Goal: Information Seeking & Learning: Check status

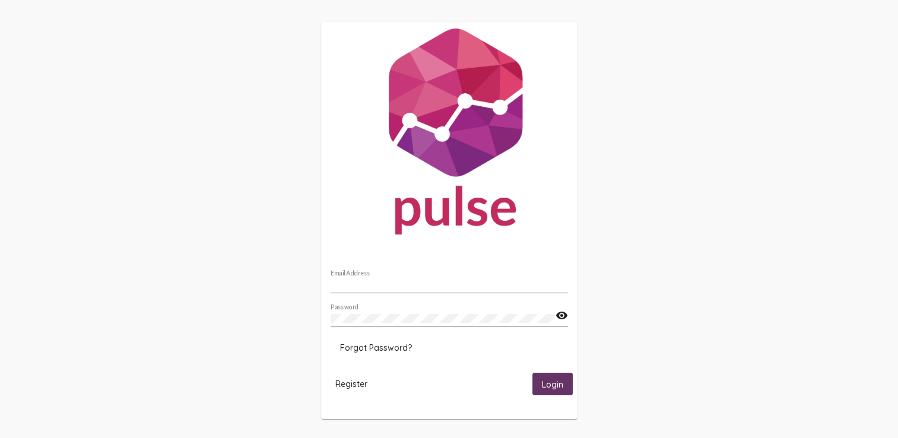
type input "[PERSON_NAME][EMAIL_ADDRESS][PERSON_NAME][DOMAIN_NAME]"
click at [561, 395] on mat-card-actions "Register Login" at bounding box center [449, 383] width 247 height 31
click at [544, 373] on button "Login" at bounding box center [552, 384] width 40 height 22
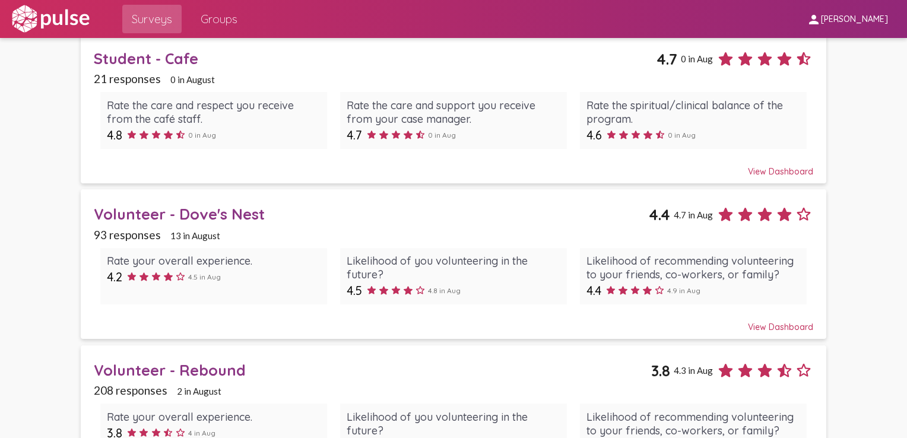
scroll to position [1539, 0]
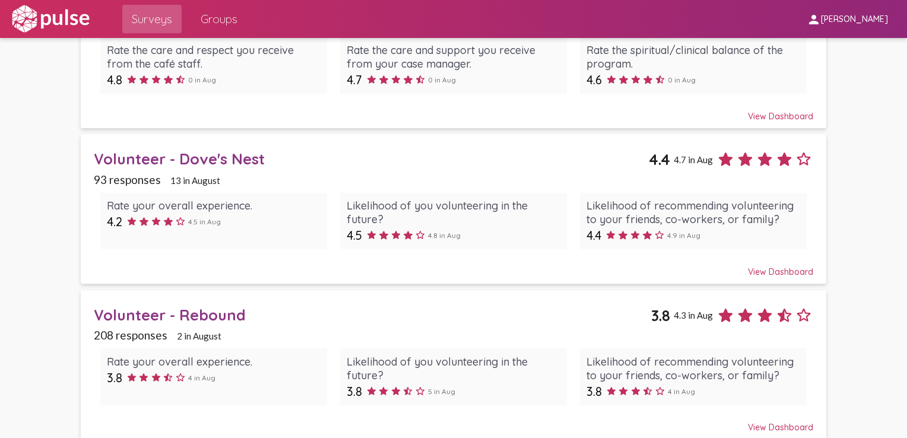
click at [168, 306] on div "Volunteer - Rebound" at bounding box center [373, 315] width 558 height 18
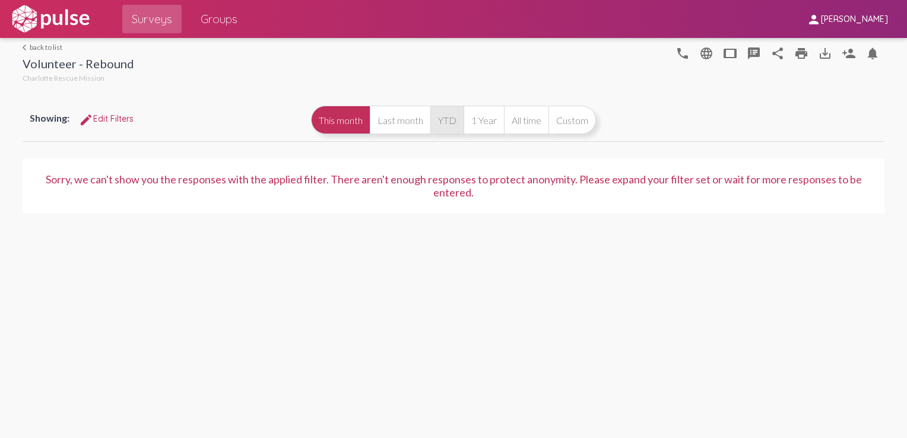
click at [437, 121] on button "YTD" at bounding box center [446, 120] width 33 height 28
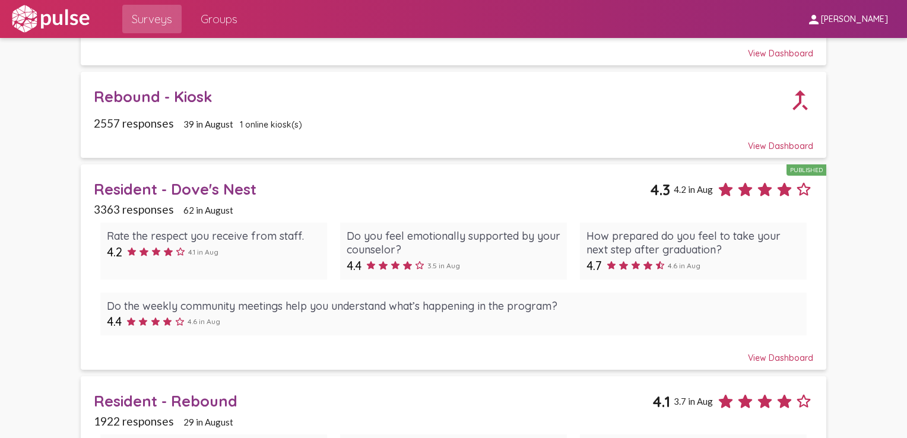
scroll to position [652, 0]
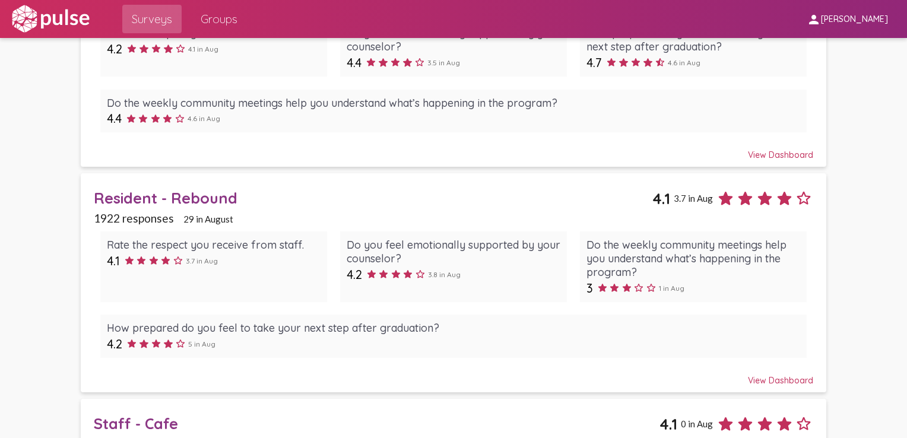
click at [169, 194] on div "Resident - Rebound" at bounding box center [373, 198] width 559 height 18
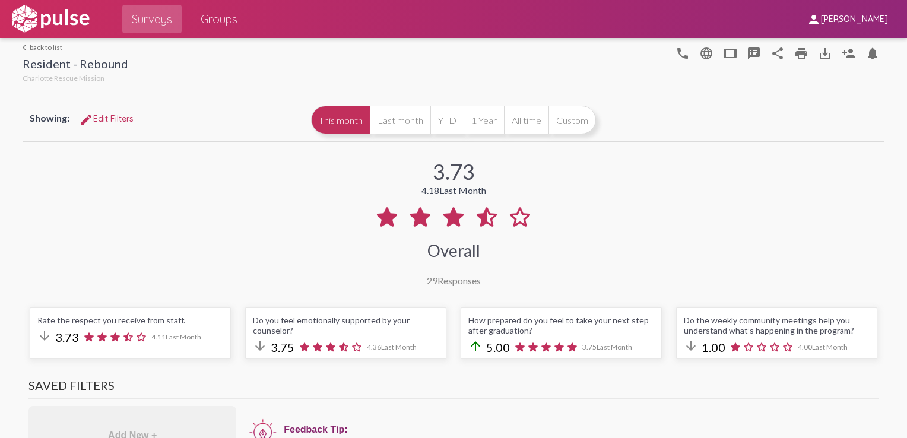
click at [23, 47] on mat-icon "arrow_back_ios" at bounding box center [26, 47] width 7 height 7
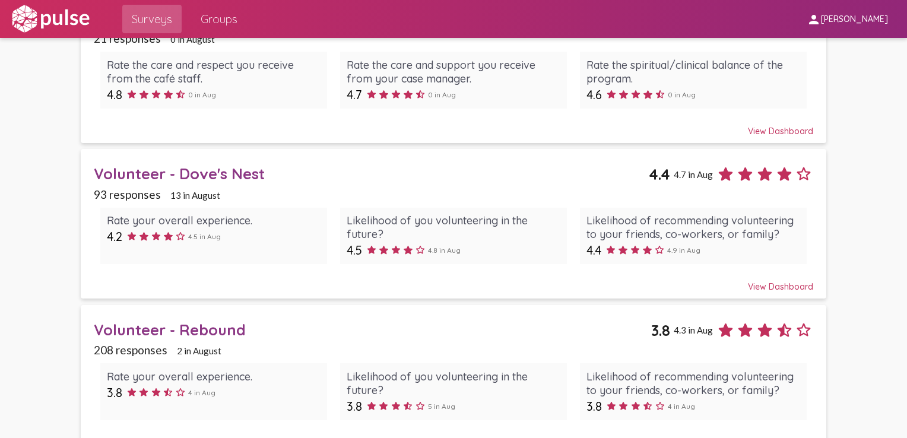
scroll to position [1539, 0]
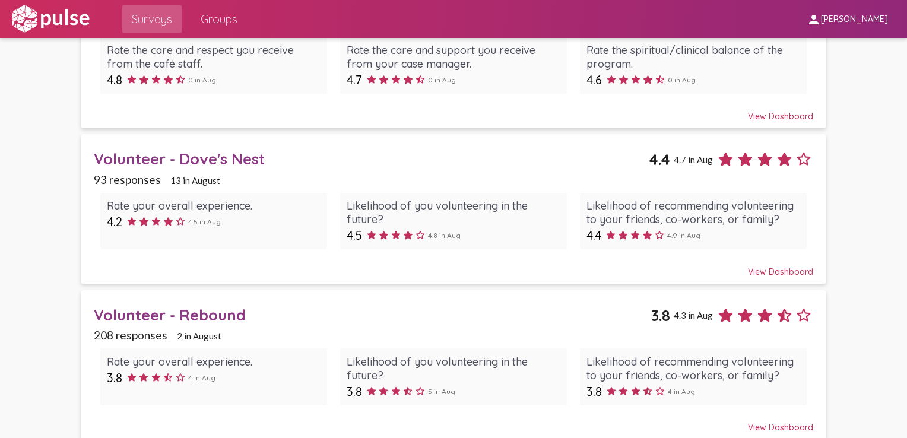
click at [173, 297] on div "Volunteer - Rebound 3.8 4.3 in Aug" at bounding box center [454, 311] width 720 height 28
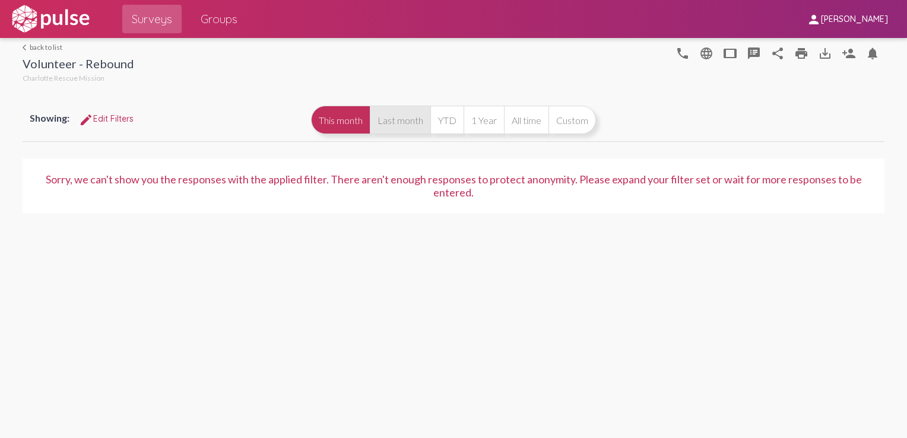
click at [418, 114] on button "Last month" at bounding box center [400, 120] width 61 height 28
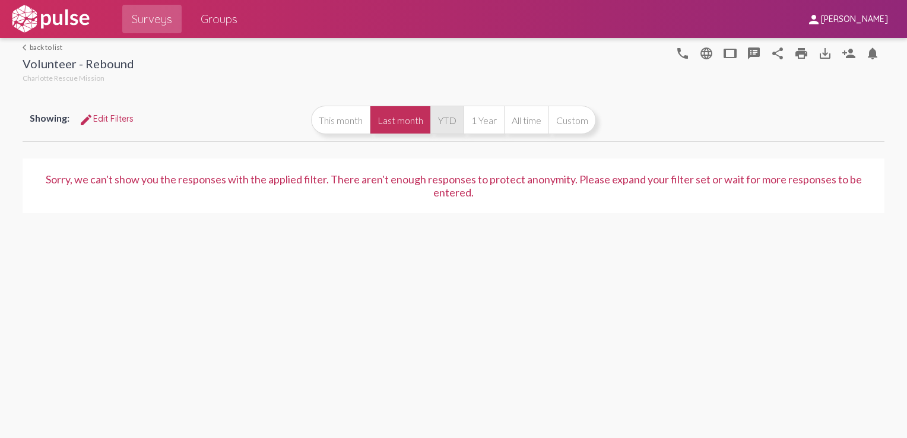
click at [449, 113] on button "YTD" at bounding box center [446, 120] width 33 height 28
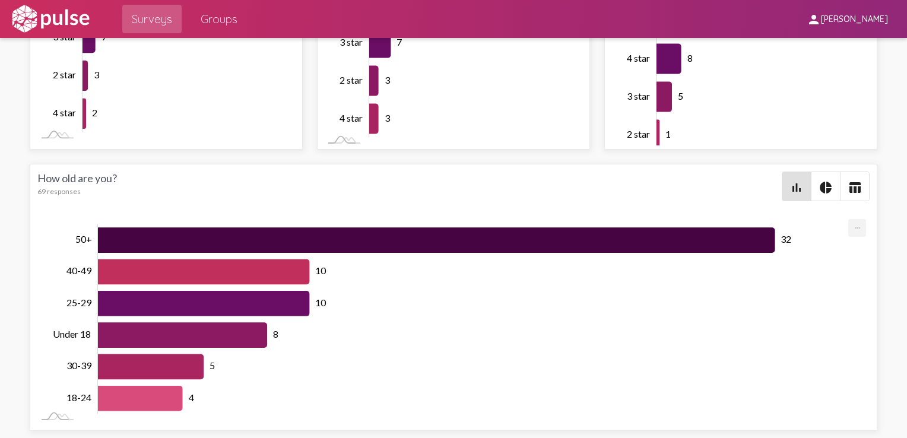
scroll to position [1970, 0]
click at [818, 183] on mat-icon "pie_chart" at bounding box center [825, 187] width 14 height 14
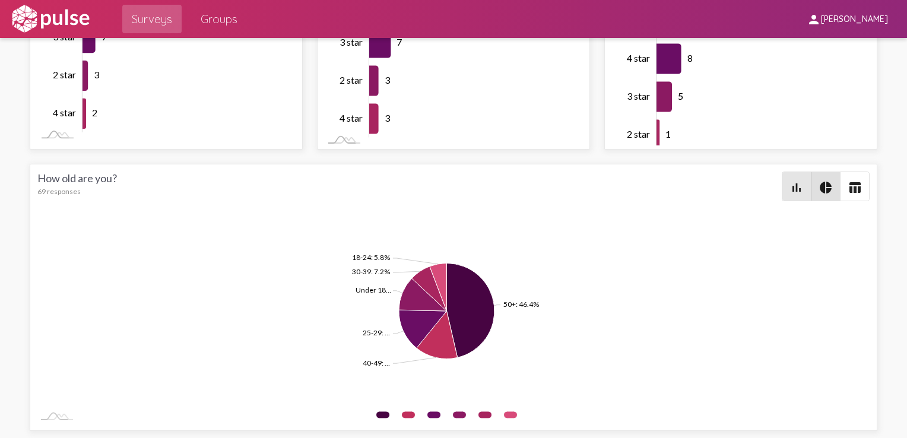
click at [789, 182] on mat-icon "bar_chart" at bounding box center [796, 187] width 14 height 14
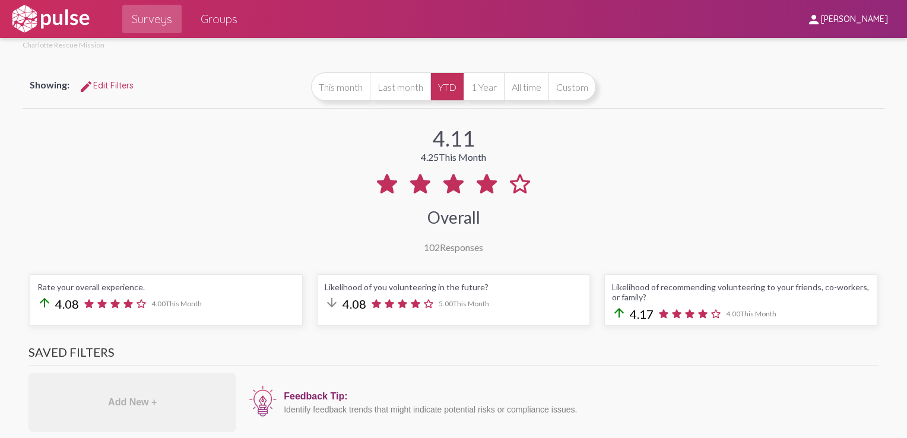
scroll to position [0, 0]
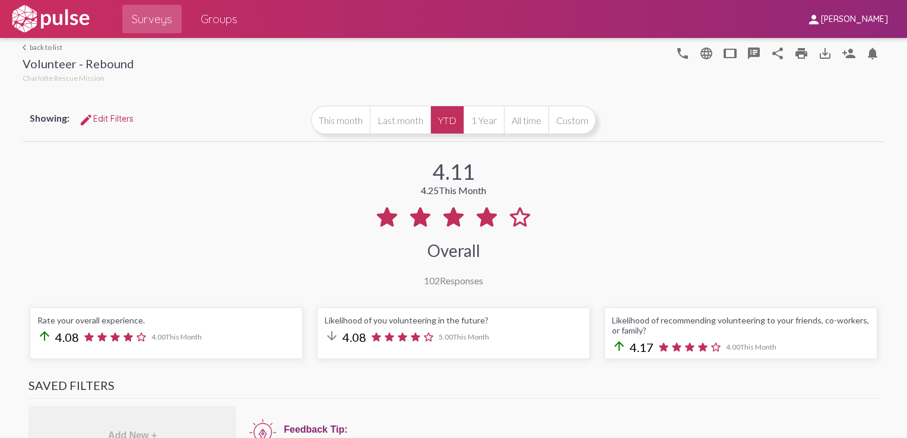
click at [39, 45] on link "arrow_back_ios back to list" at bounding box center [79, 47] width 112 height 9
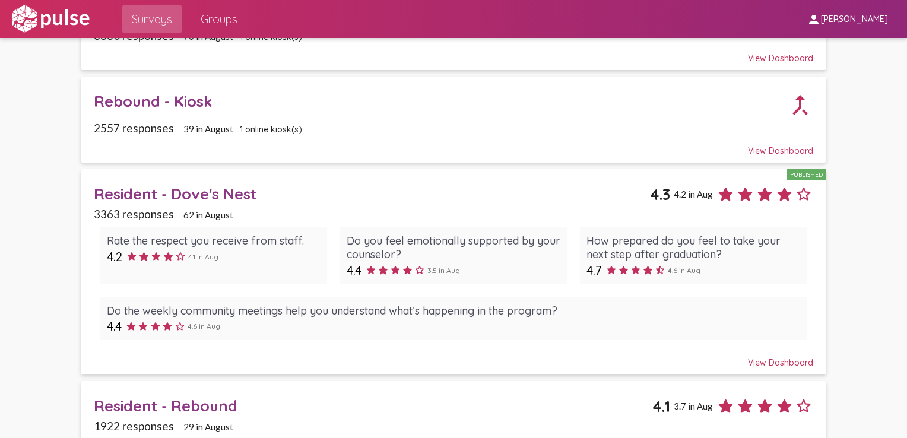
scroll to position [443, 0]
click at [180, 187] on div "Resident - Dove's Nest" at bounding box center [372, 194] width 557 height 18
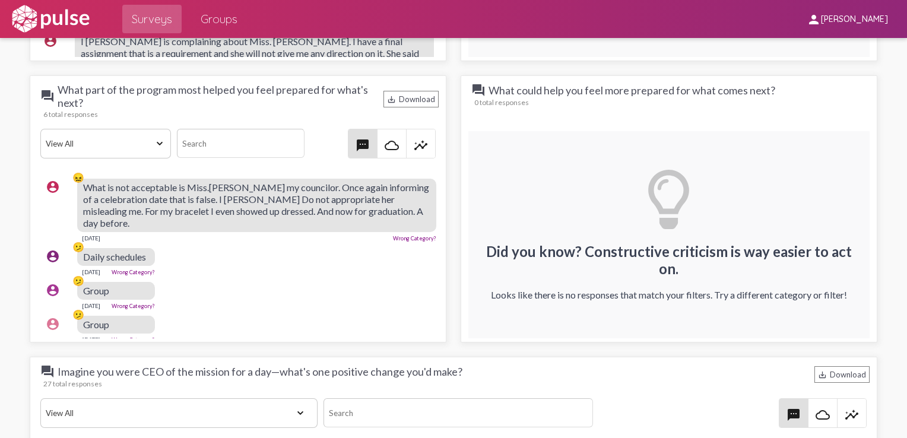
scroll to position [16, 2]
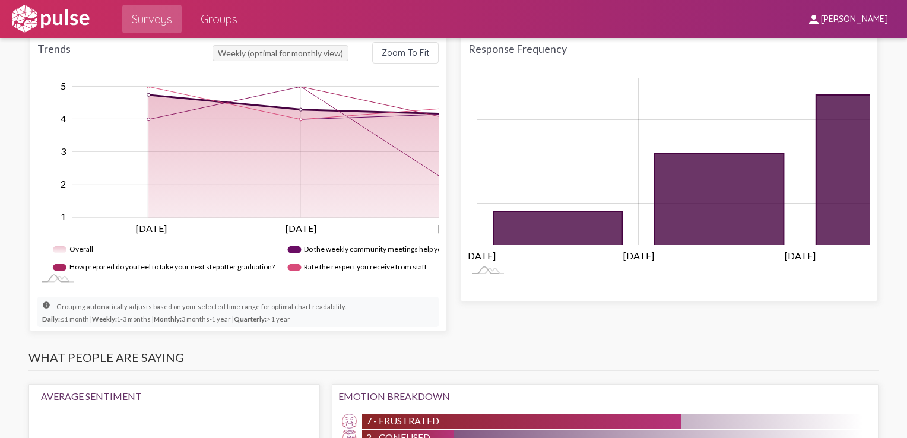
scroll to position [696, 0]
